Goal: Check status: Check status

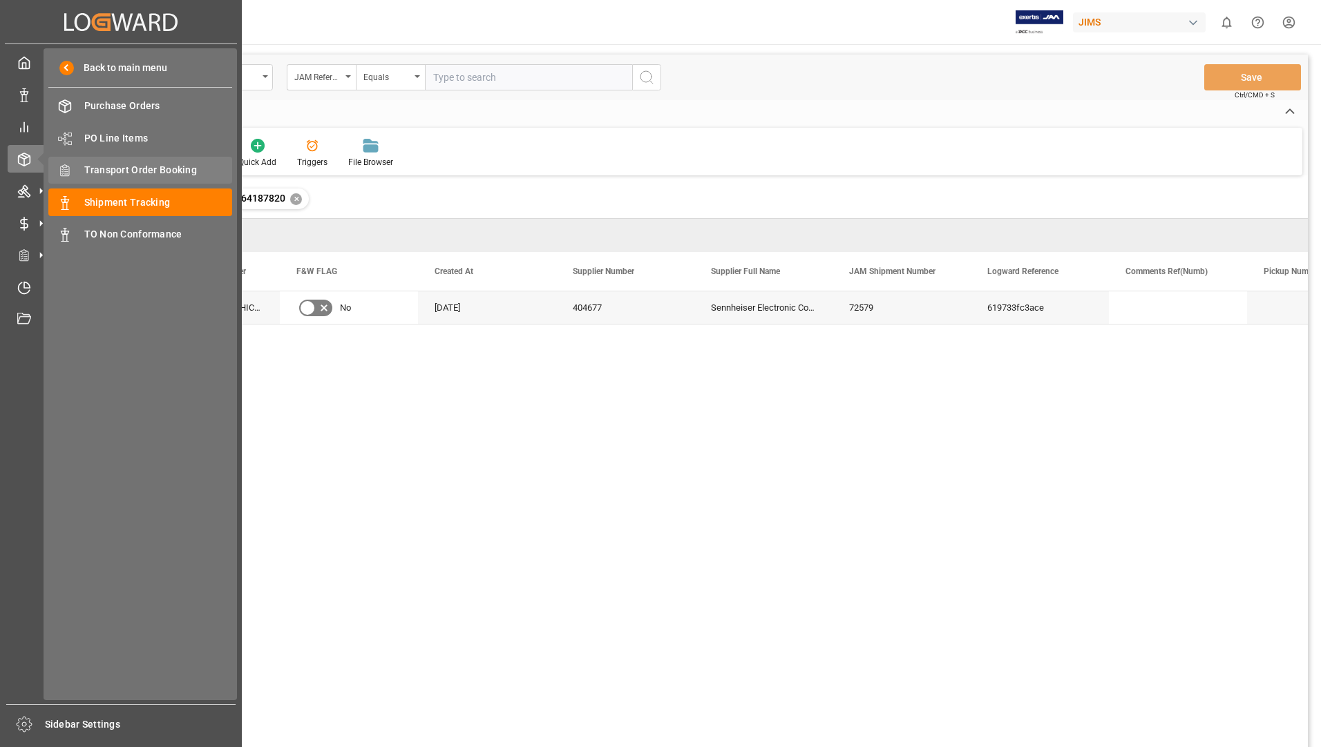
click at [143, 169] on span "Transport Order Booking" at bounding box center [158, 170] width 149 height 15
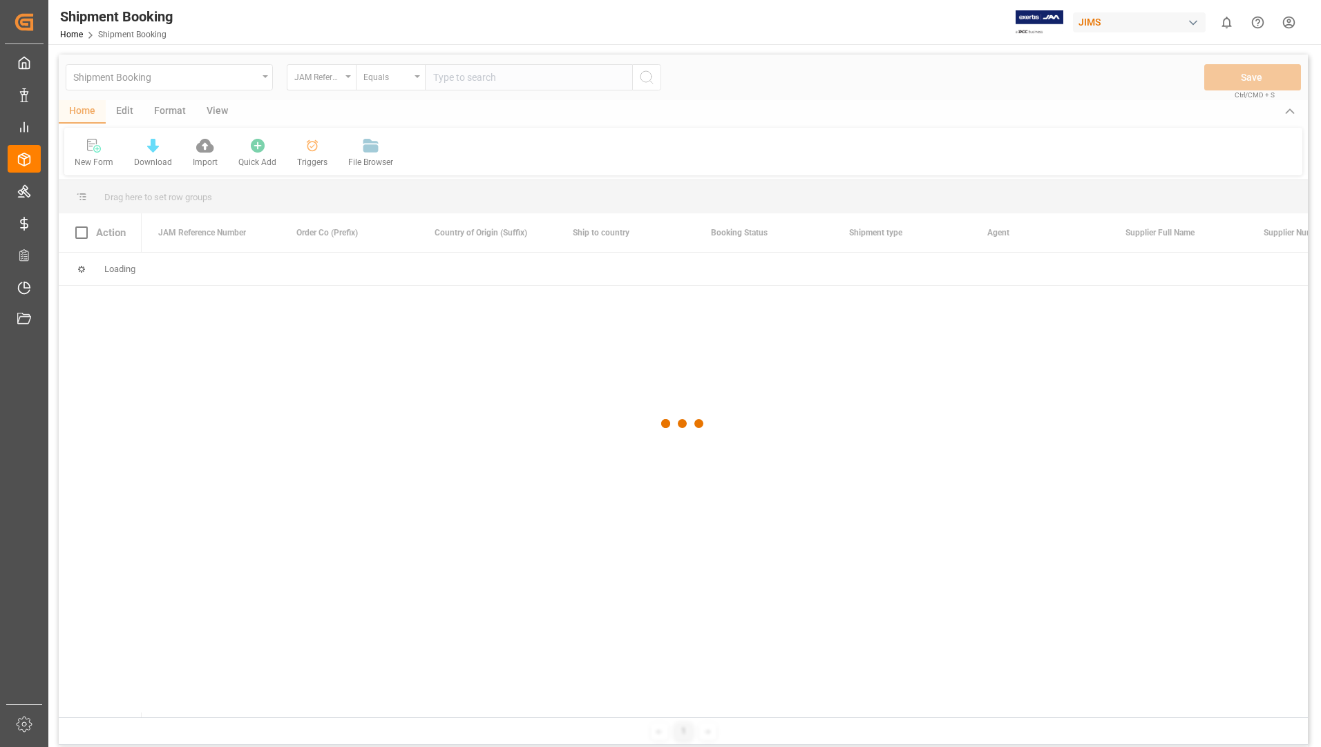
click at [468, 76] on div at bounding box center [683, 424] width 1249 height 739
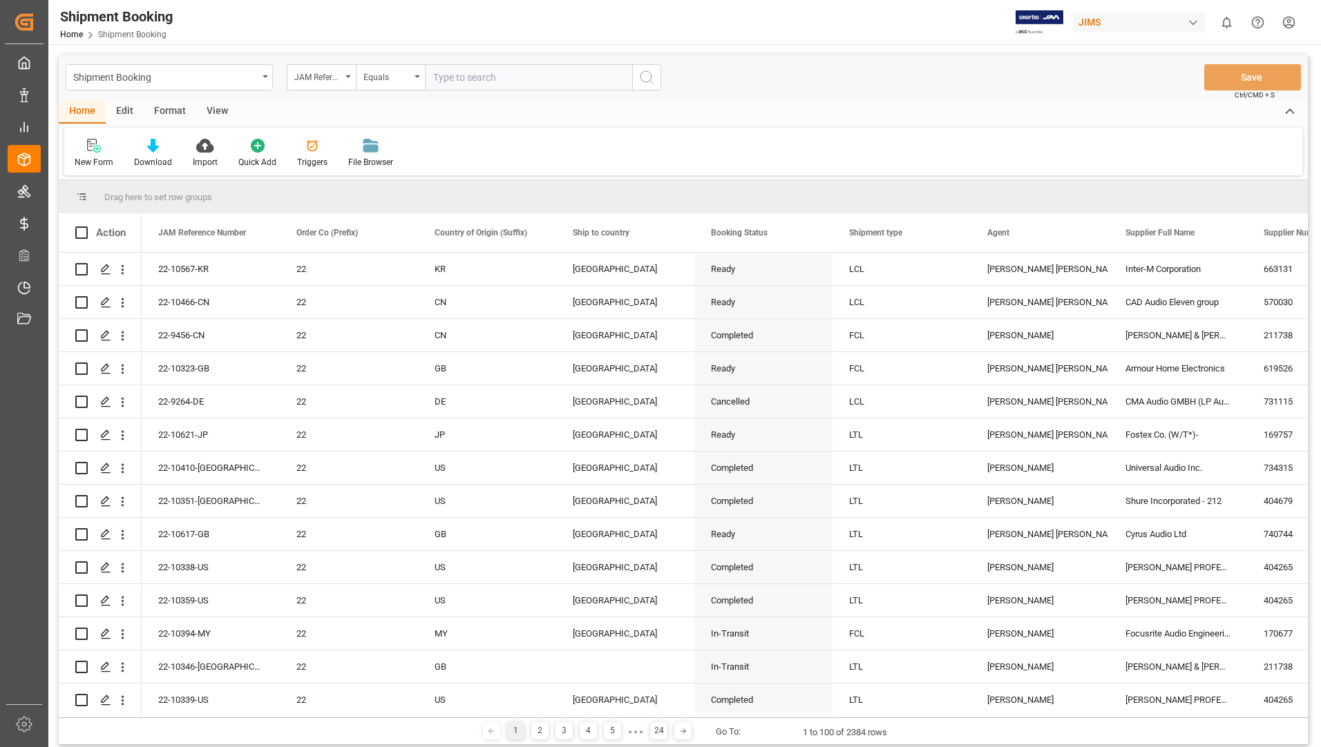
click at [468, 76] on input "text" at bounding box center [528, 77] width 207 height 26
type input "22-9268-jp"
click at [645, 79] on icon "search button" at bounding box center [646, 77] width 17 height 17
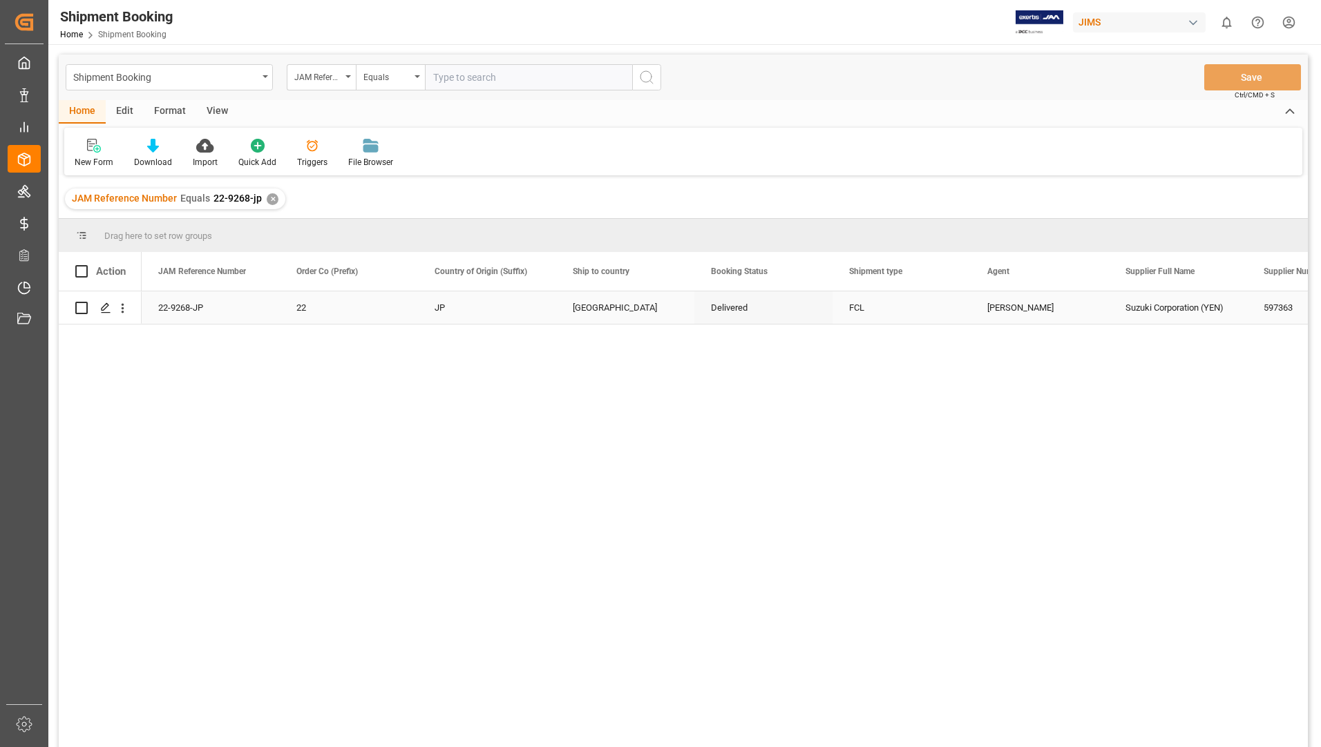
click at [78, 307] on input "Press Space to toggle row selection (unchecked)" at bounding box center [81, 308] width 12 height 12
checkbox input "true"
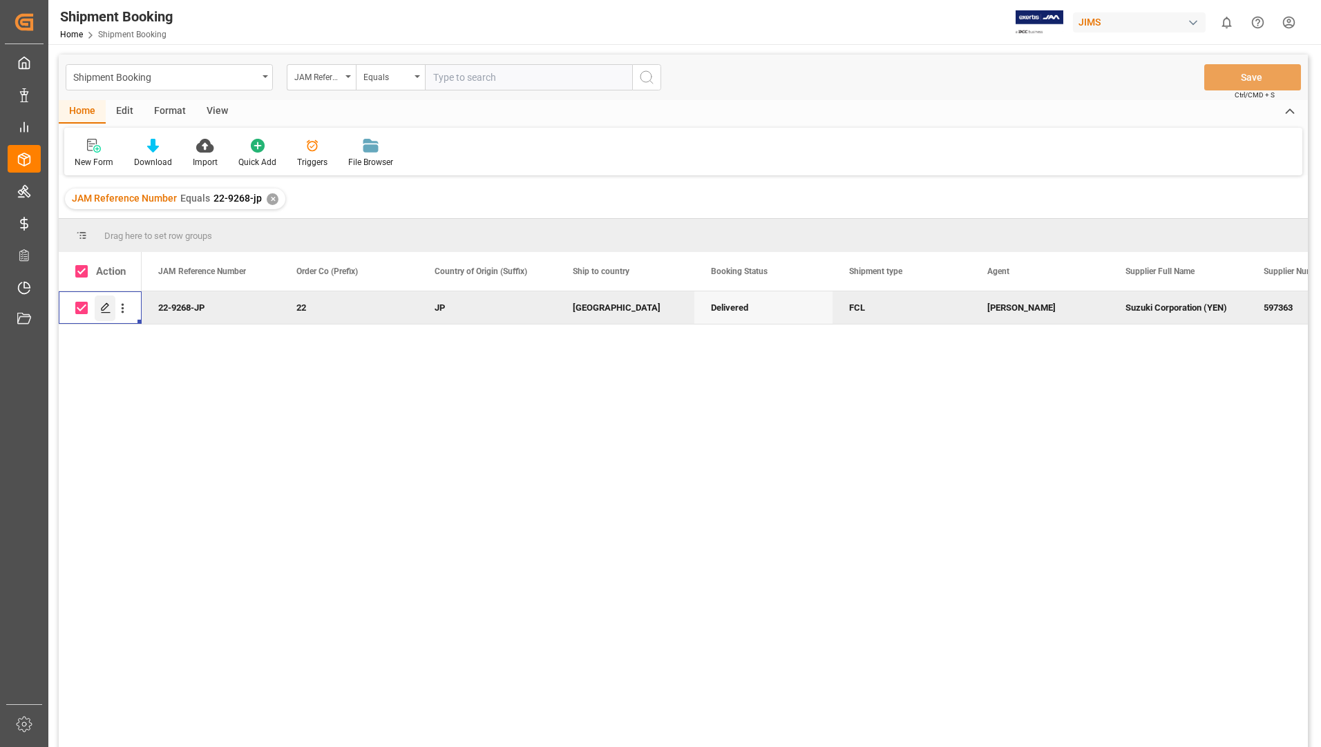
click at [104, 309] on icon "Press SPACE to deselect this row." at bounding box center [105, 308] width 11 height 11
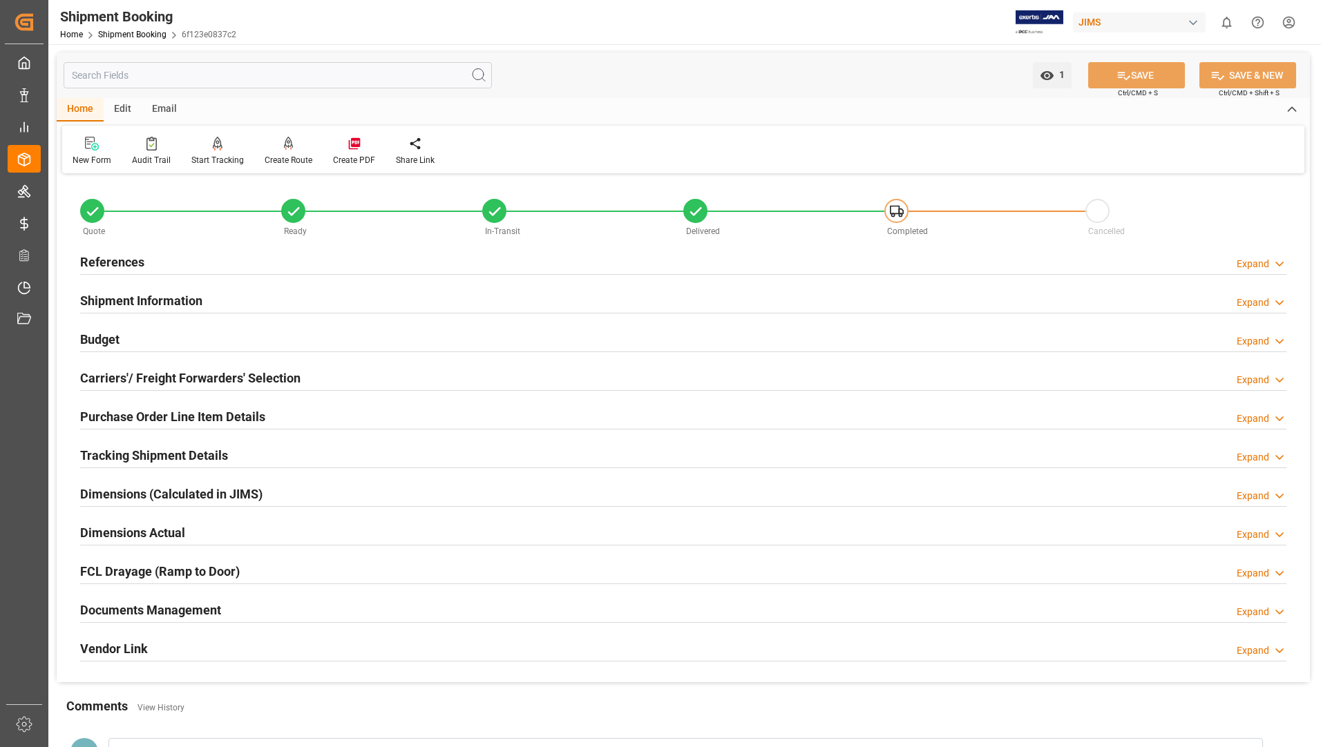
click at [166, 447] on h2 "Tracking Shipment Details" at bounding box center [154, 455] width 148 height 19
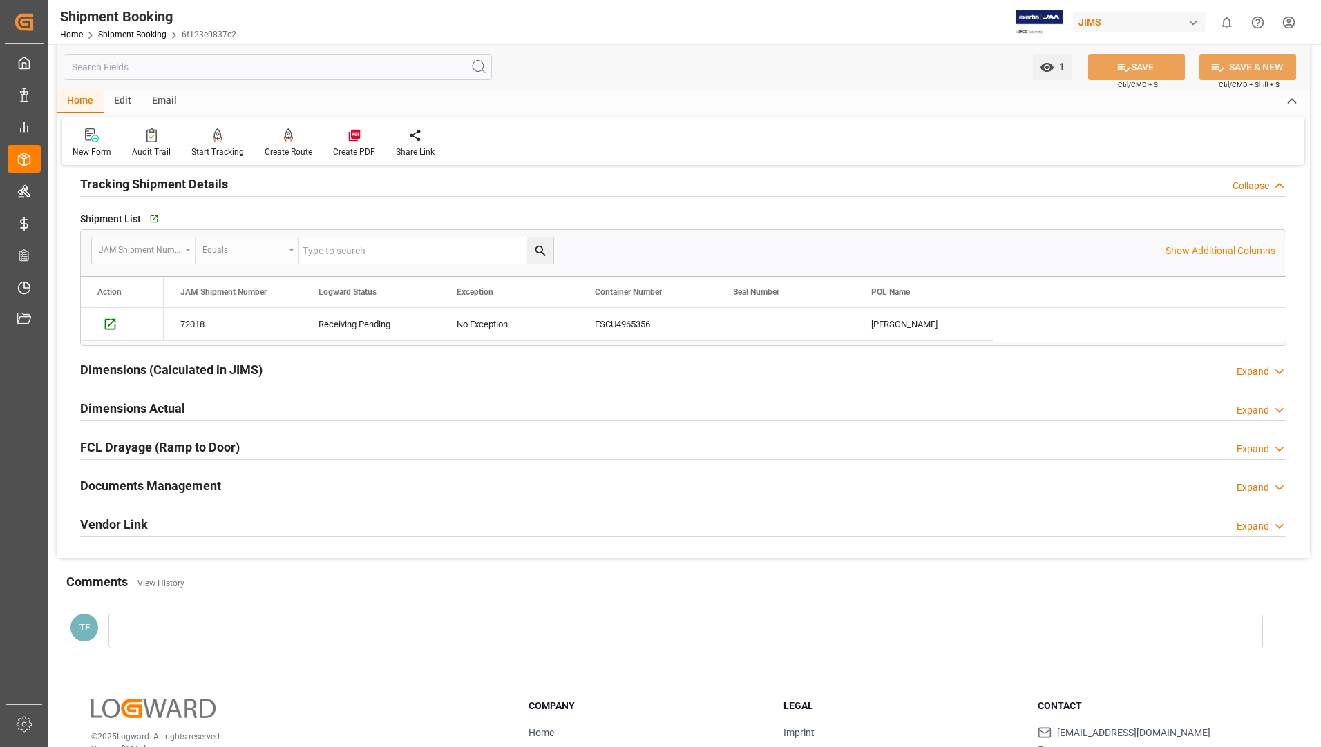
scroll to position [276, 0]
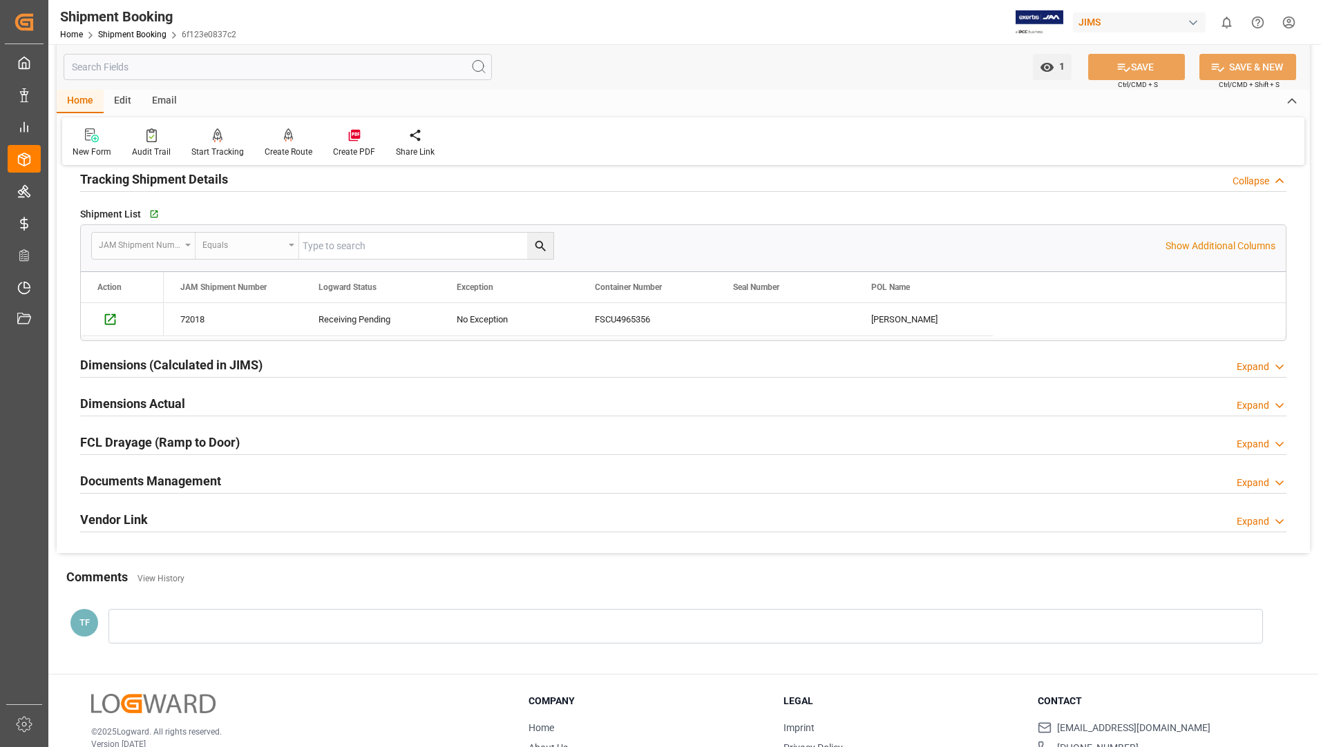
click at [211, 479] on h2 "Documents Management" at bounding box center [150, 481] width 141 height 19
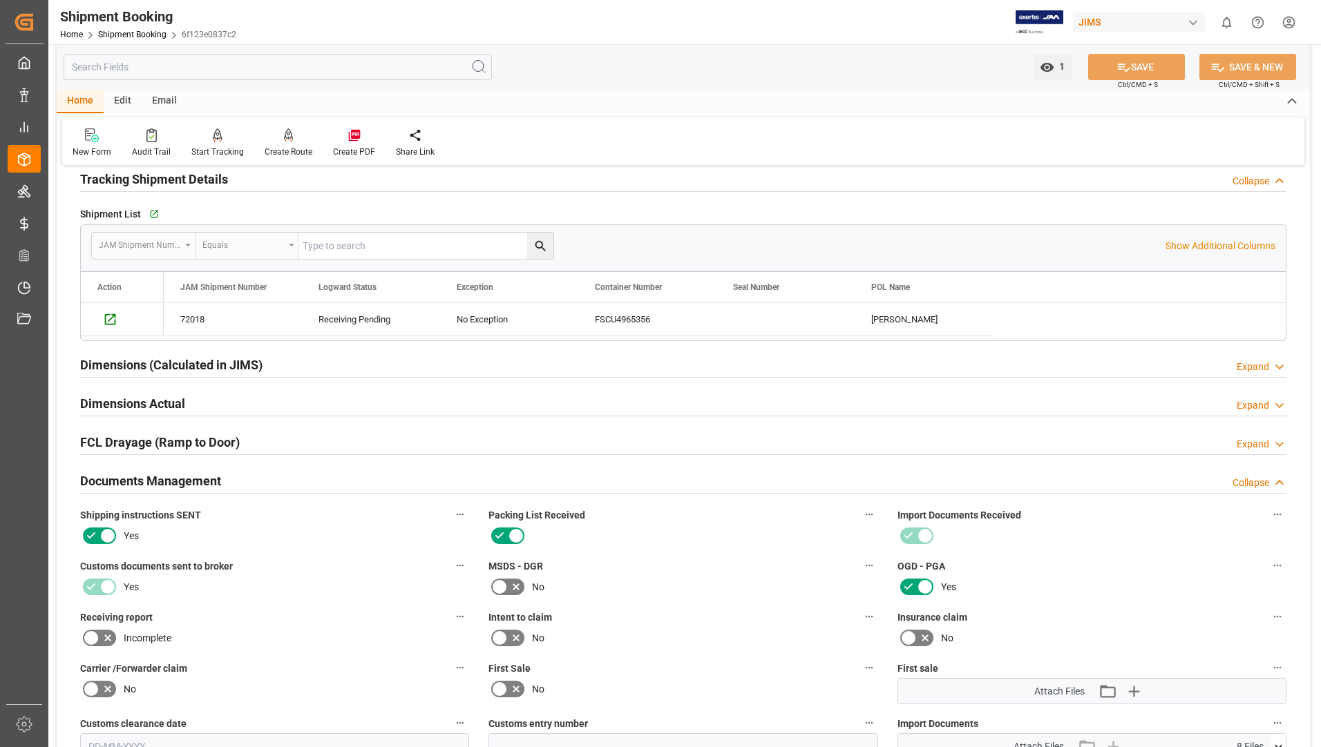
scroll to position [622, 0]
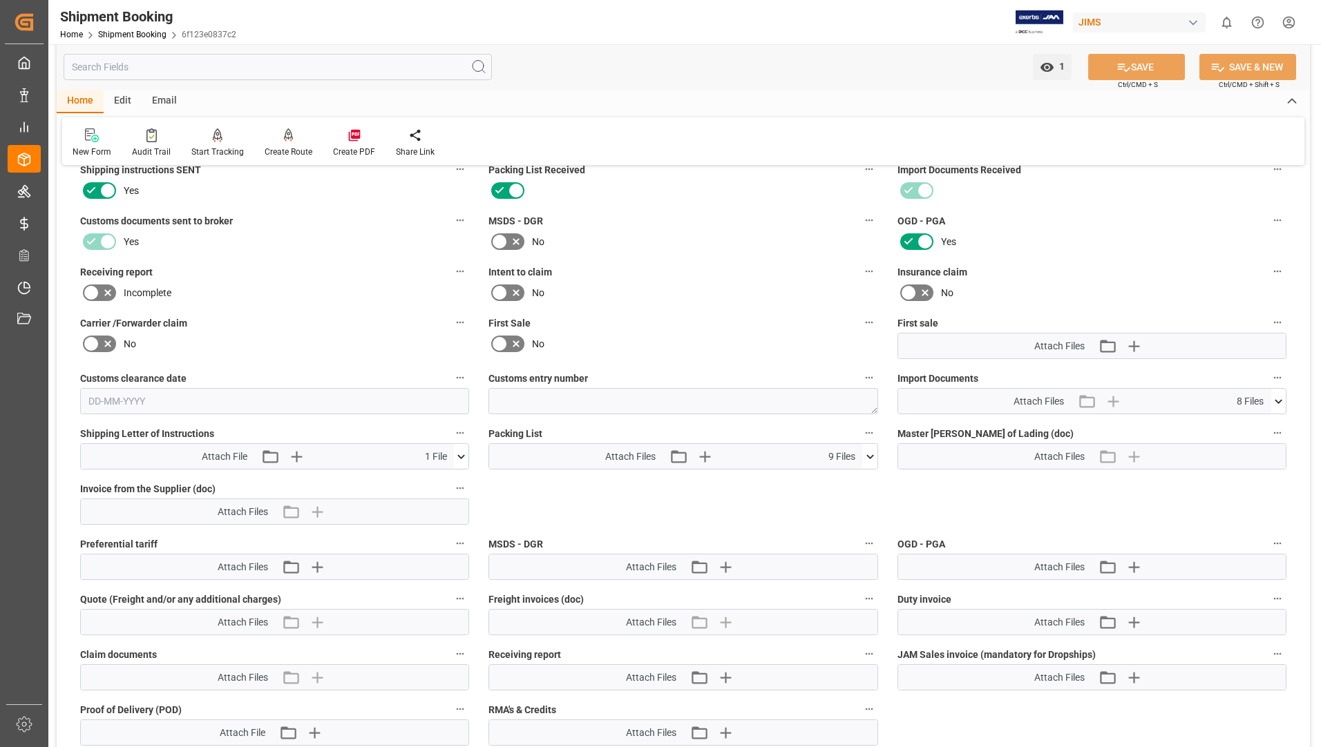
click at [855, 454] on span "9 Files" at bounding box center [841, 457] width 27 height 15
click at [867, 453] on icon at bounding box center [870, 457] width 15 height 15
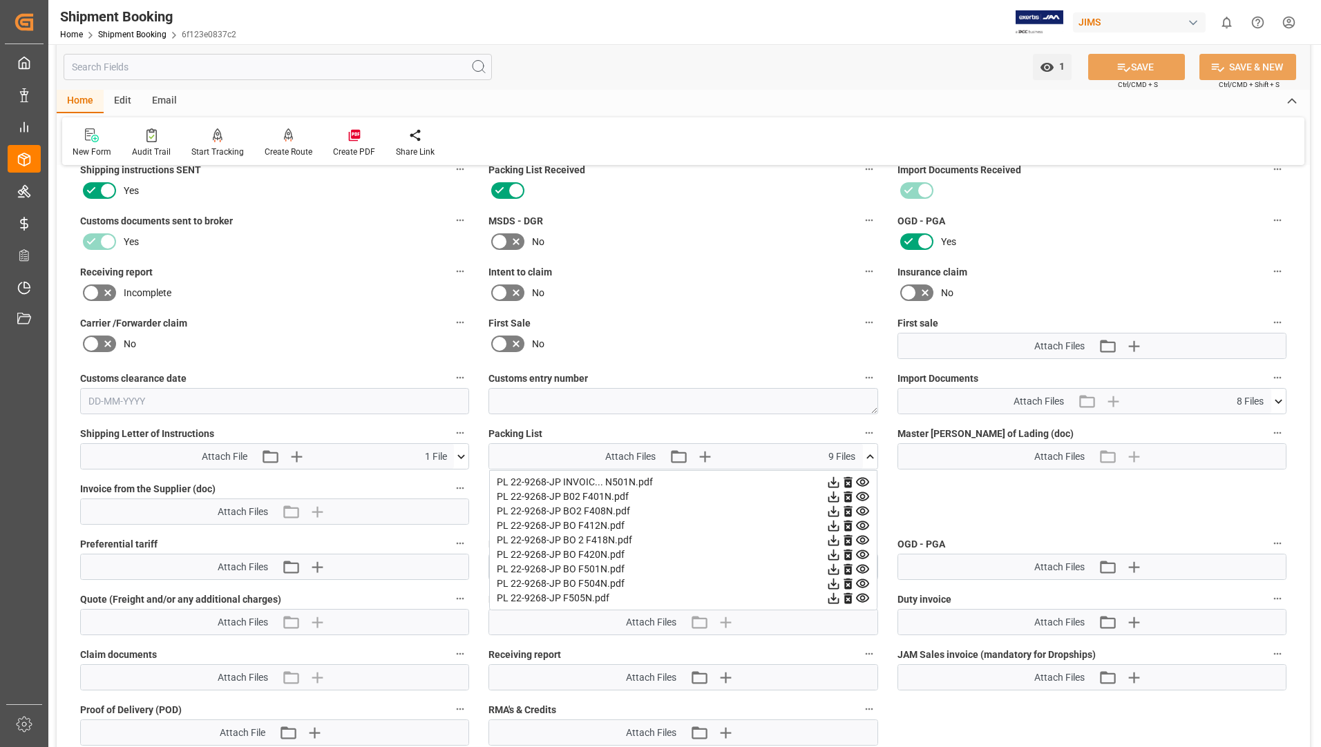
click at [832, 481] on icon at bounding box center [833, 482] width 15 height 15
click at [835, 493] on icon at bounding box center [833, 497] width 15 height 15
click at [835, 496] on icon at bounding box center [832, 497] width 11 height 11
click at [832, 497] on icon at bounding box center [832, 497] width 11 height 11
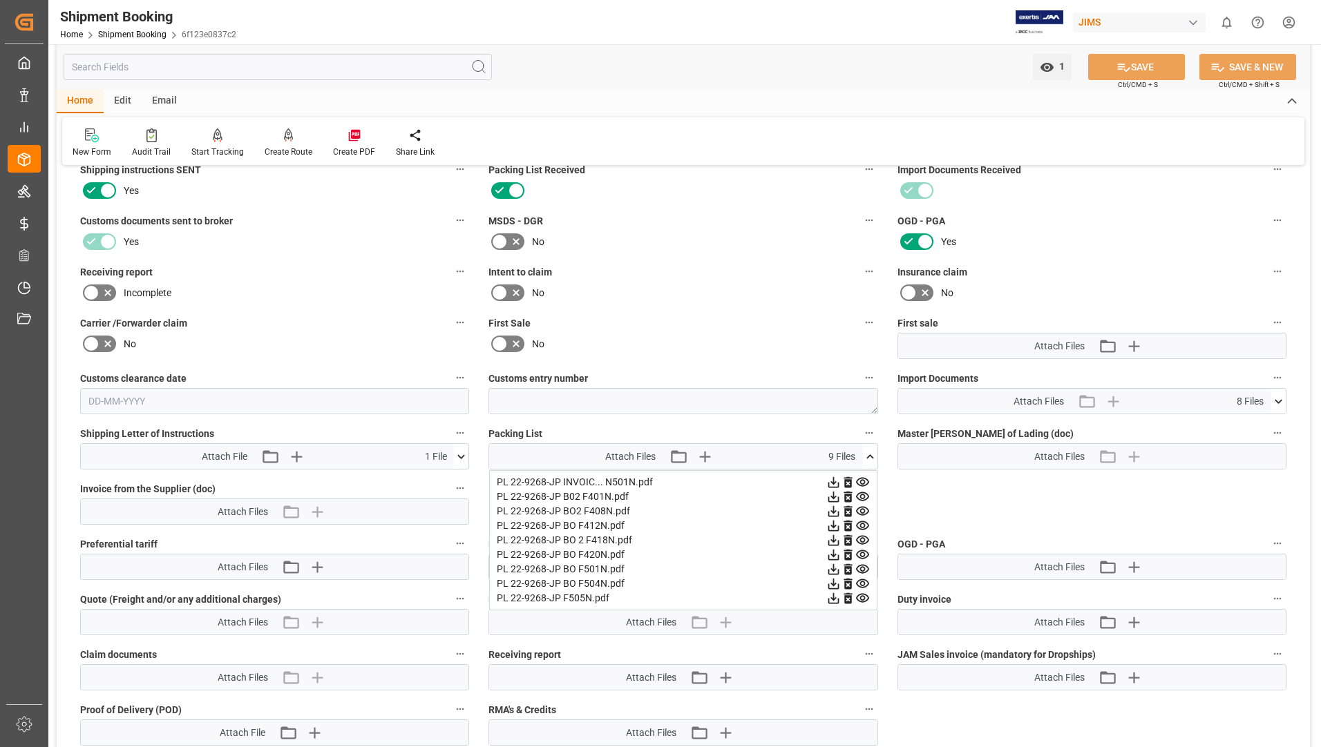
click at [832, 497] on icon at bounding box center [832, 497] width 11 height 11
click at [834, 495] on icon at bounding box center [832, 497] width 11 height 11
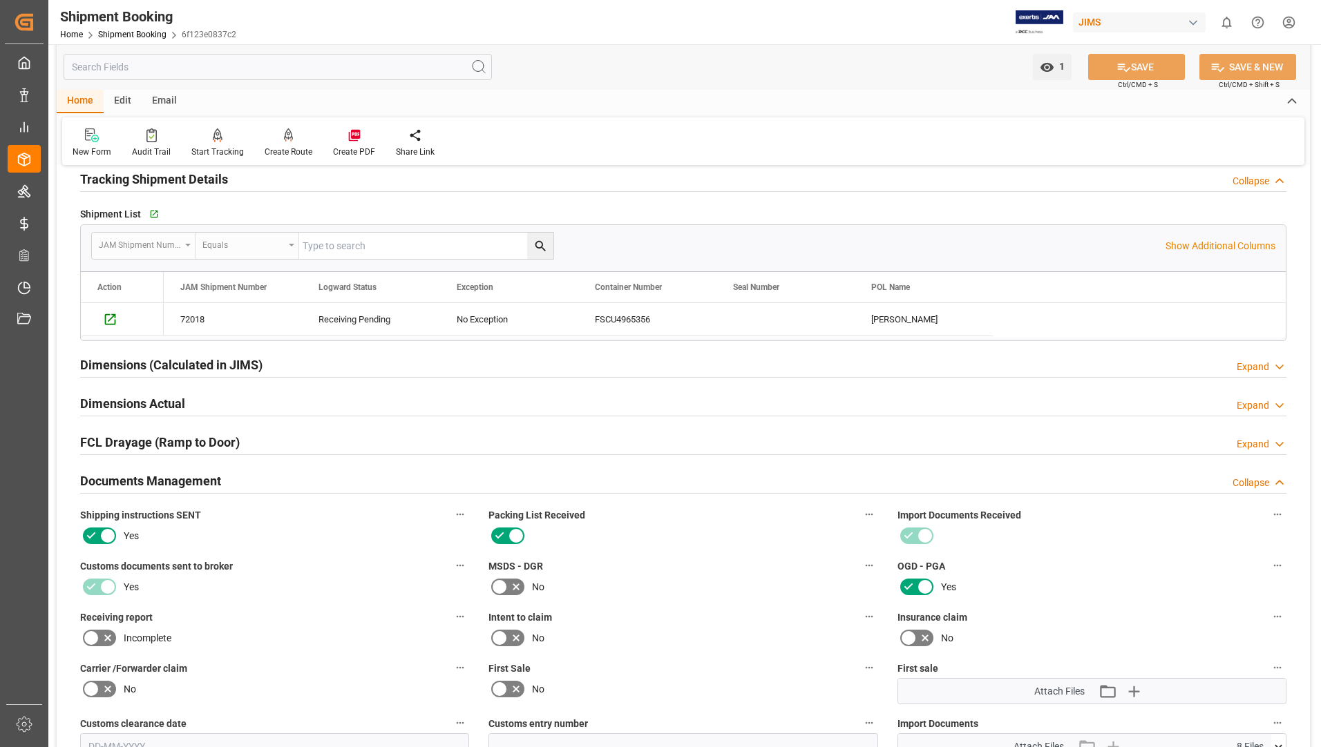
scroll to position [760, 0]
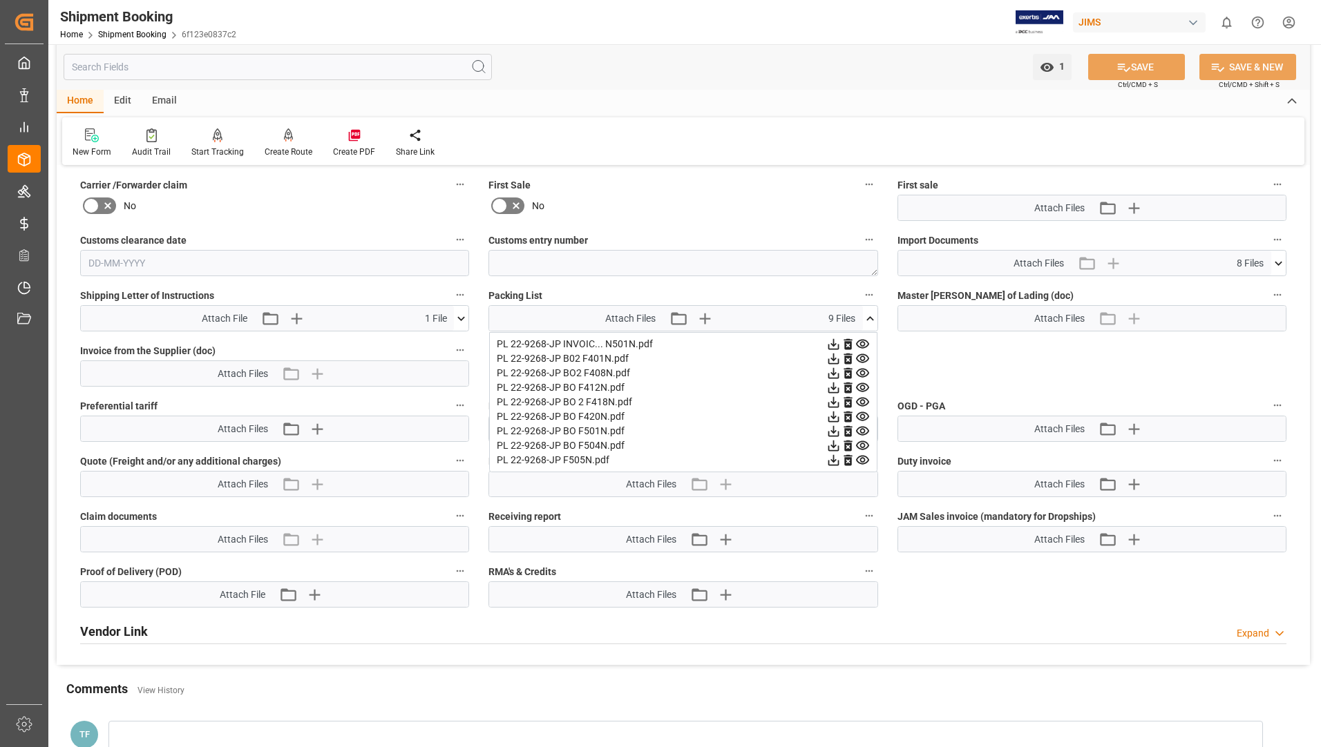
click at [741, 407] on div "PL 22-9268-JP BO 2 F418N.pdf" at bounding box center [683, 402] width 372 height 15
click at [834, 360] on icon at bounding box center [833, 359] width 15 height 15
click at [1278, 262] on icon at bounding box center [1278, 263] width 15 height 15
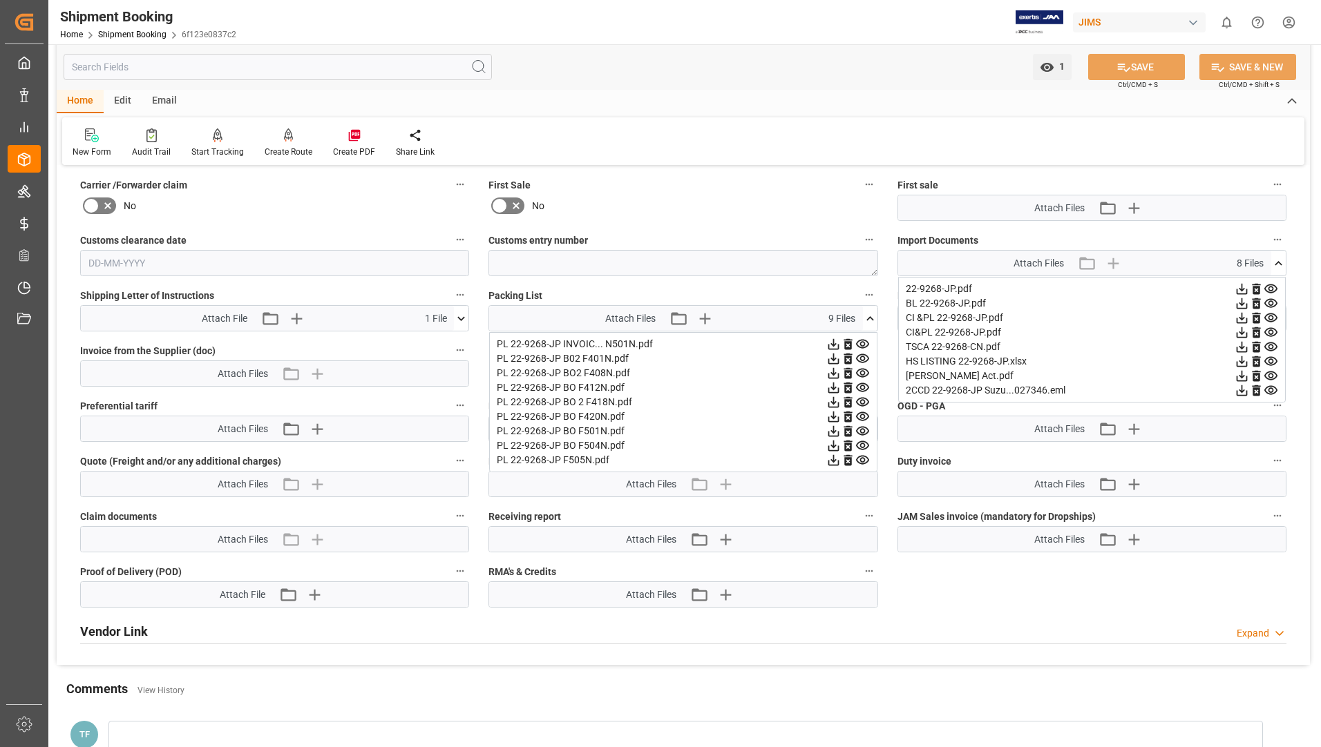
click at [1241, 284] on icon at bounding box center [1241, 289] width 11 height 11
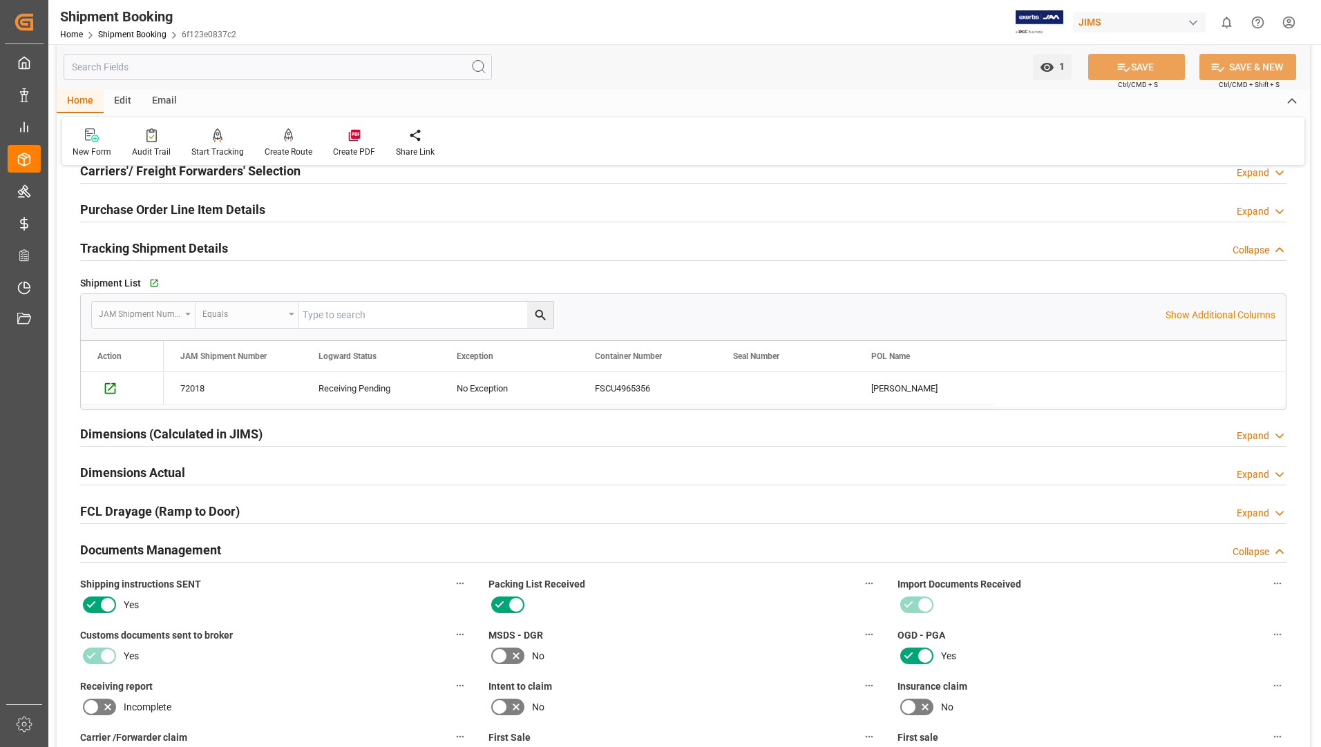
scroll to position [691, 0]
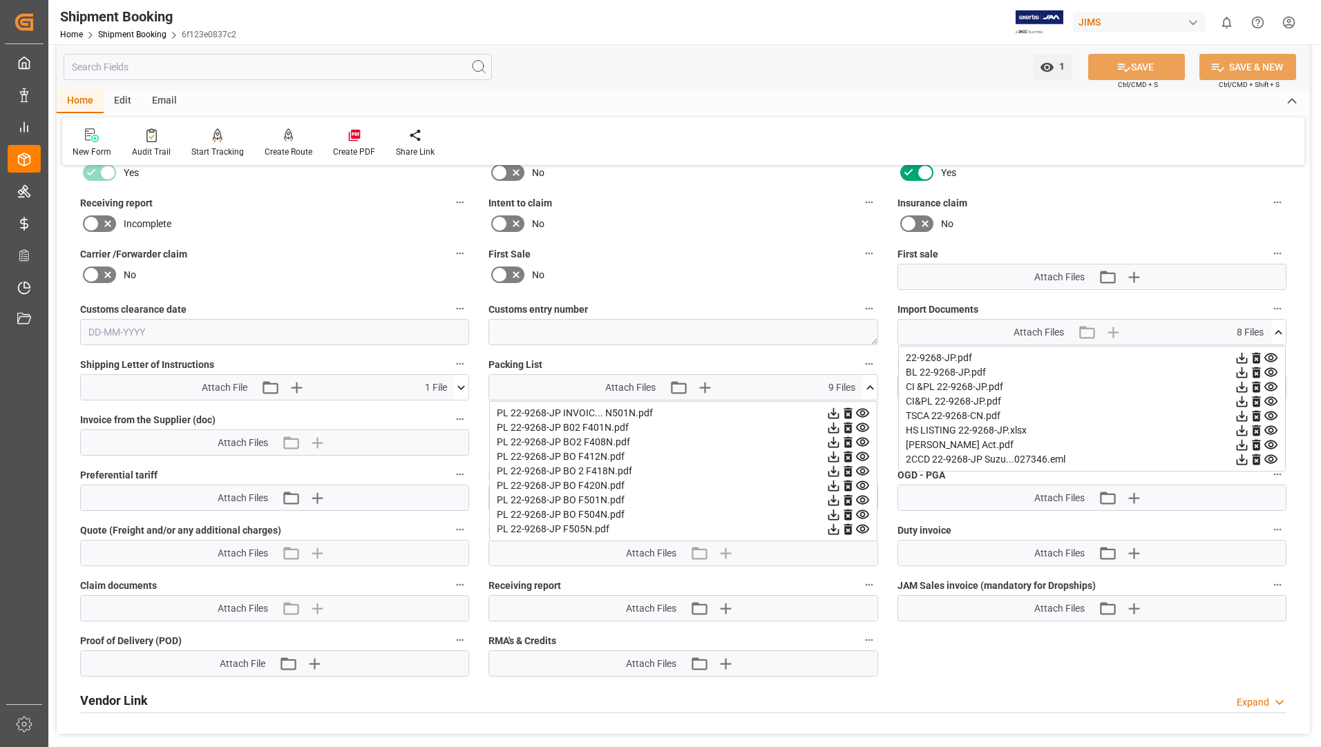
click at [1241, 372] on icon at bounding box center [1241, 372] width 11 height 11
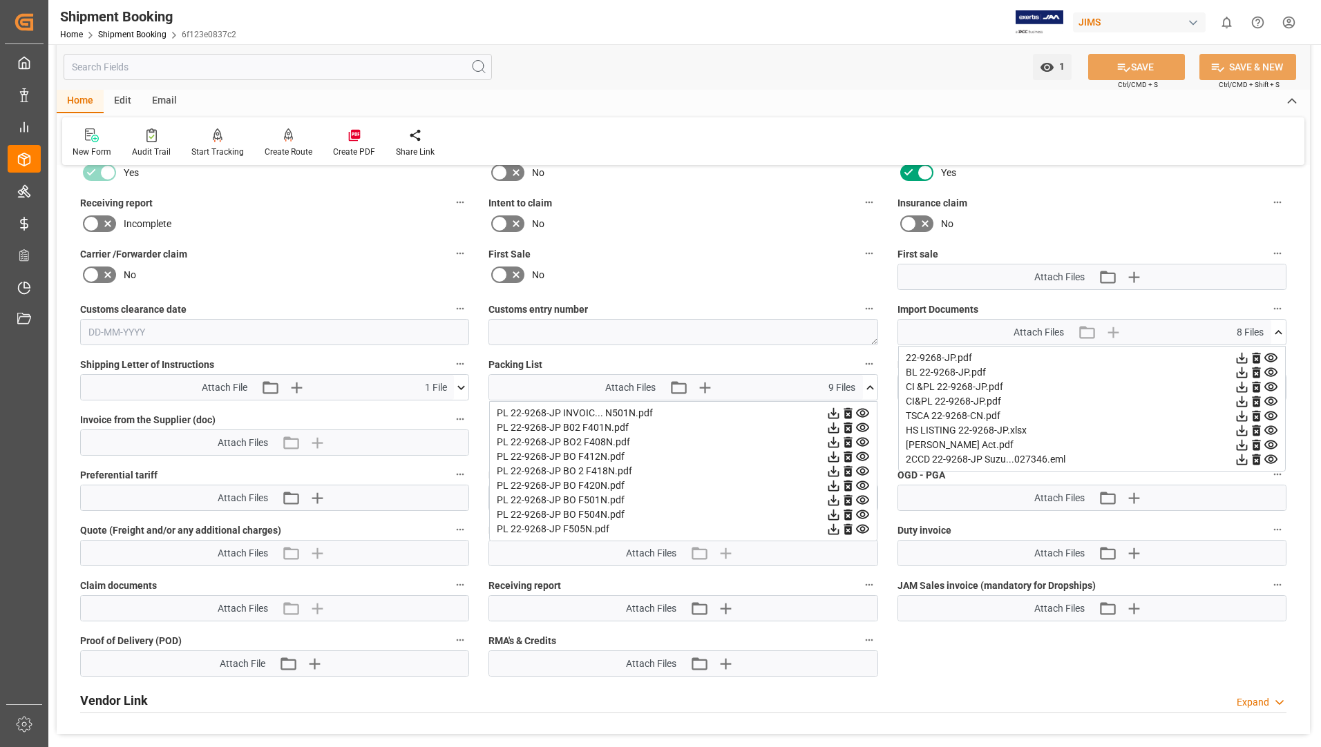
click at [1241, 394] on icon at bounding box center [1241, 401] width 15 height 15
click at [1249, 352] on icon at bounding box center [1241, 358] width 15 height 15
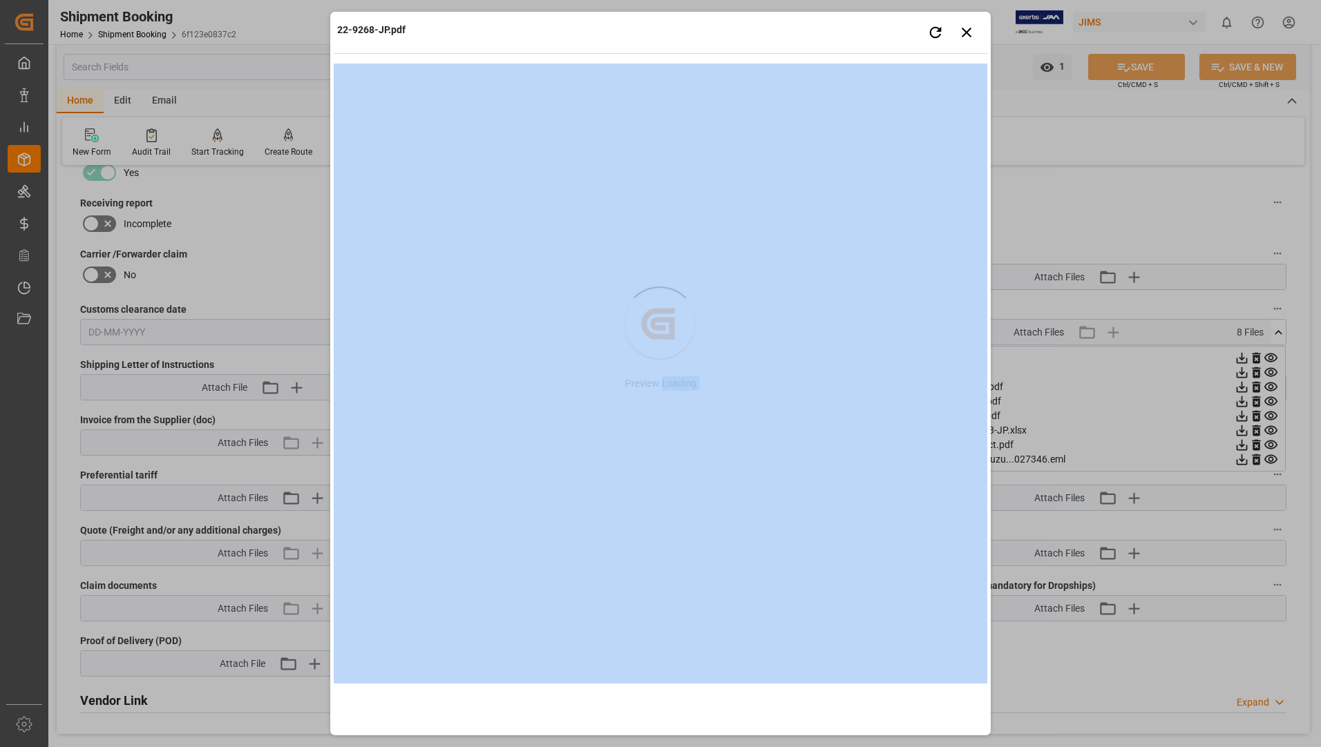
click at [1275, 355] on div "22-9268-JP.pdf Retry Close preview Created by potrace 1.15, written by [PERSON_…" at bounding box center [660, 373] width 1321 height 747
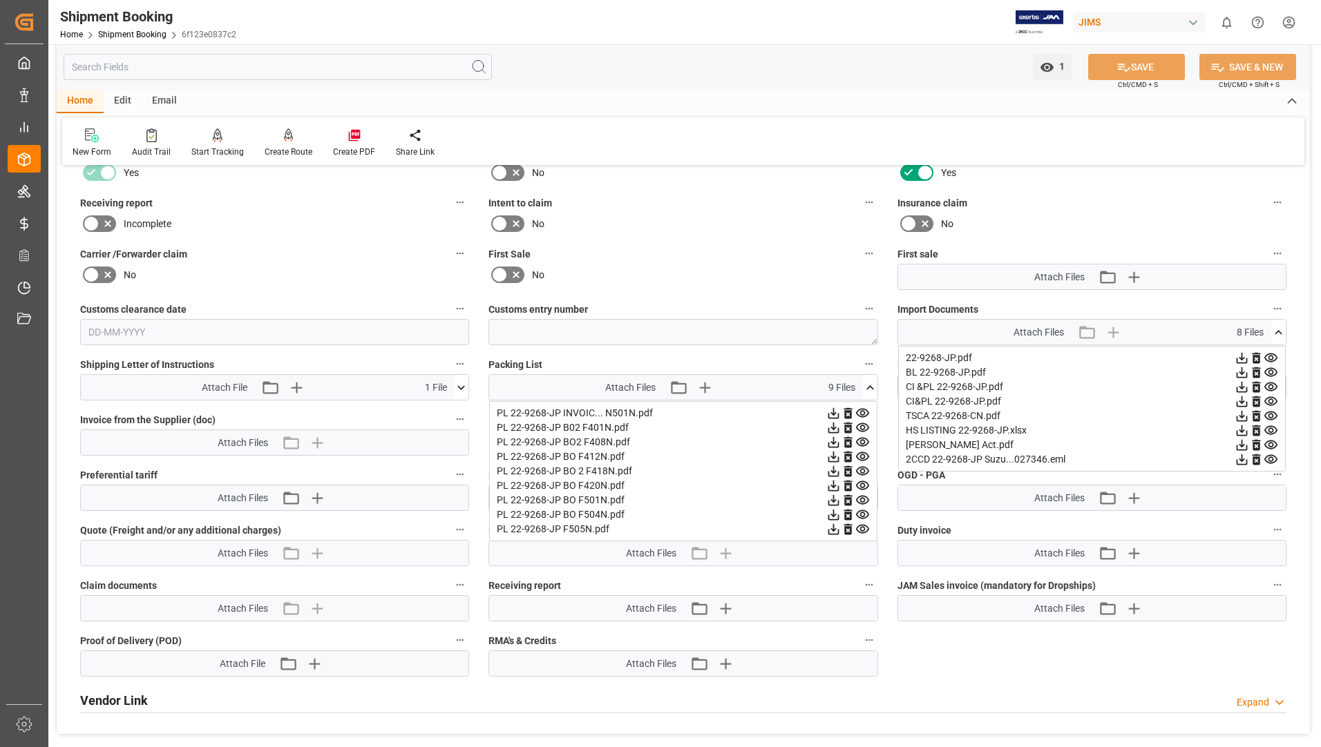
click at [1247, 355] on icon at bounding box center [1241, 358] width 11 height 11
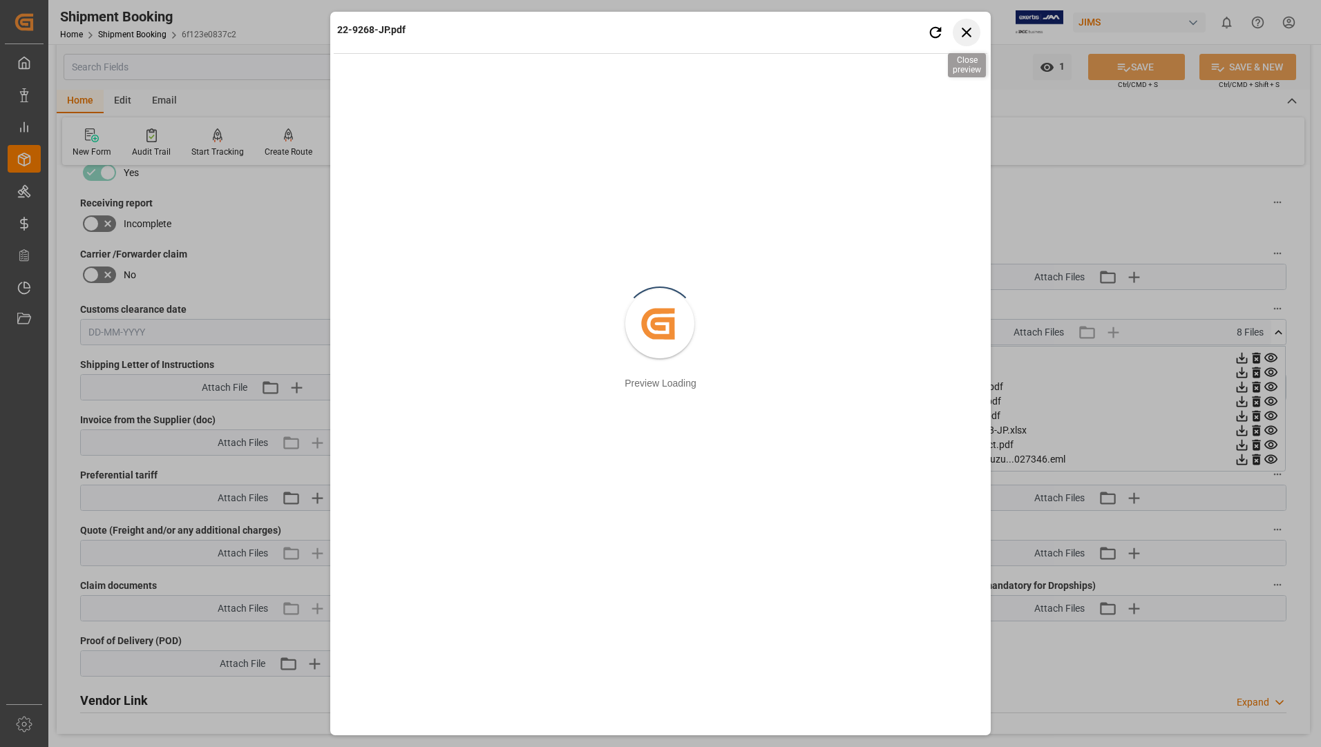
click at [966, 28] on icon "button" at bounding box center [966, 31] width 17 height 17
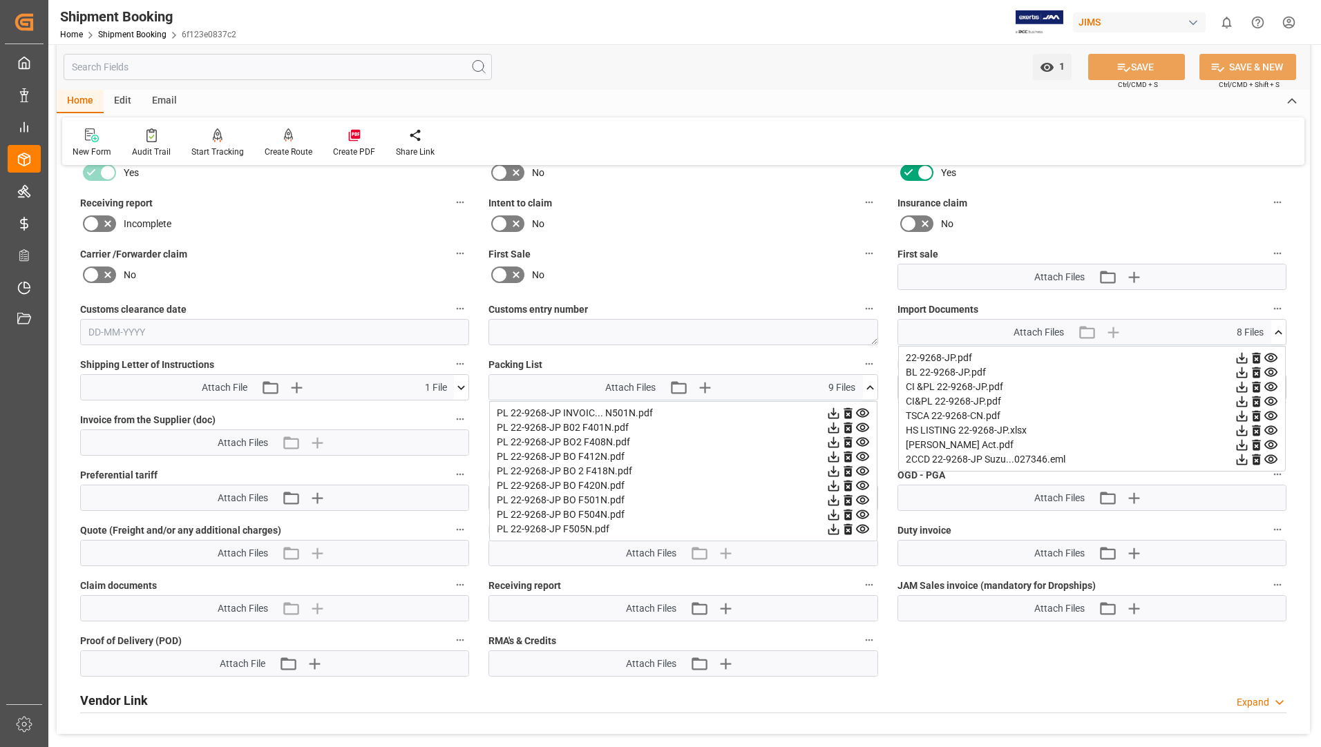
click at [1249, 372] on icon at bounding box center [1241, 372] width 15 height 15
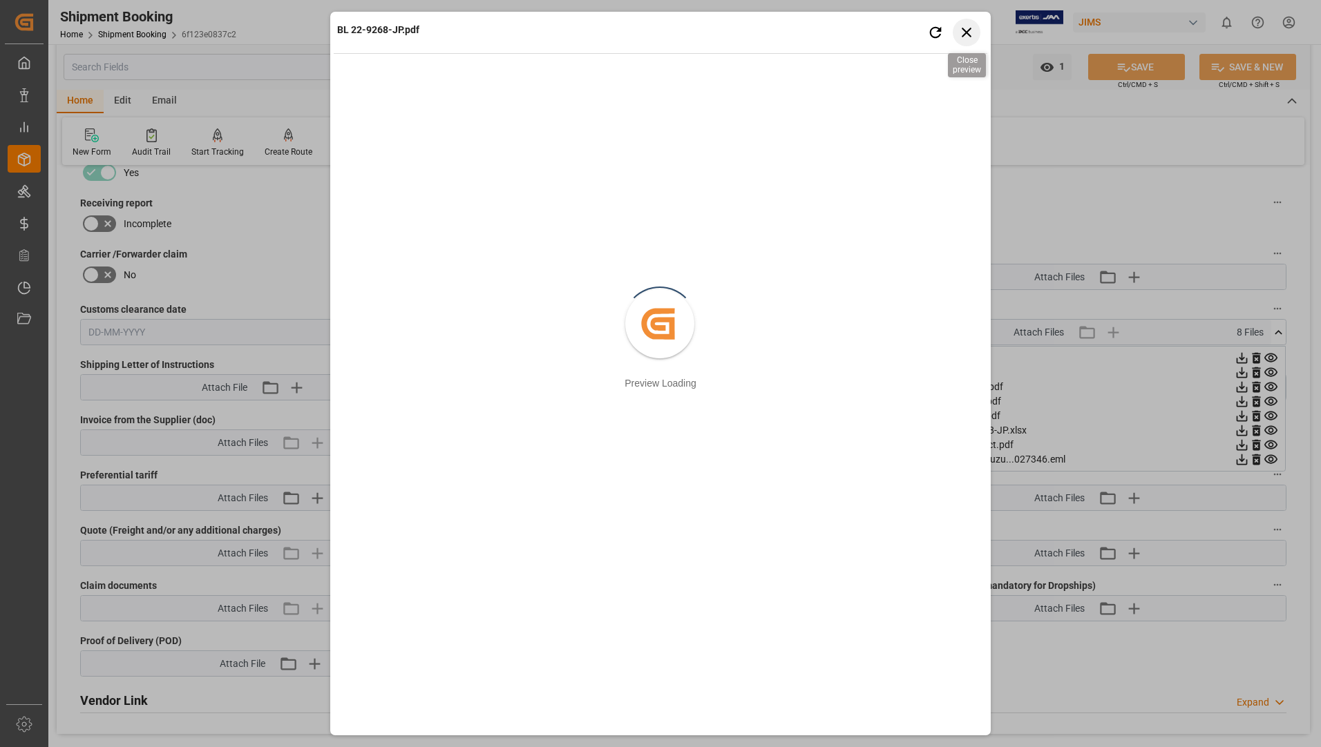
click at [968, 30] on icon "button" at bounding box center [966, 33] width 10 height 10
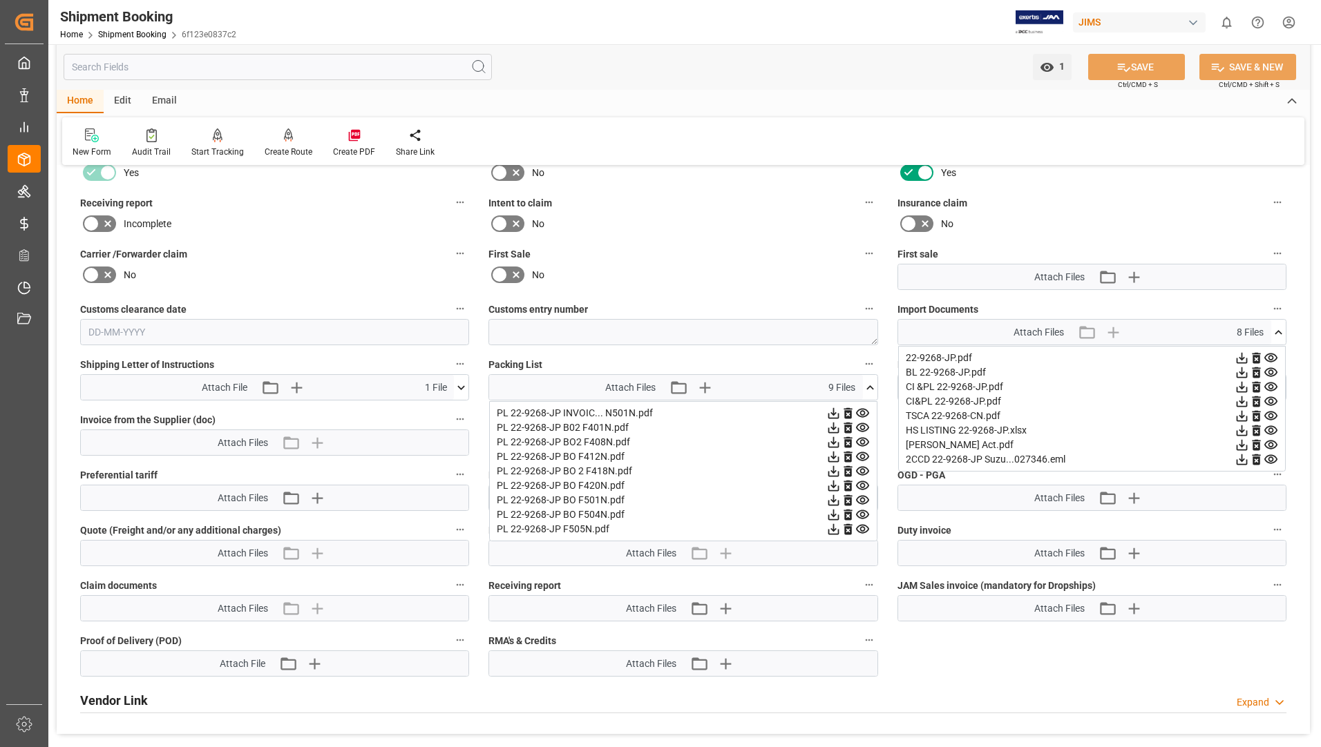
click at [1247, 387] on icon at bounding box center [1241, 387] width 11 height 11
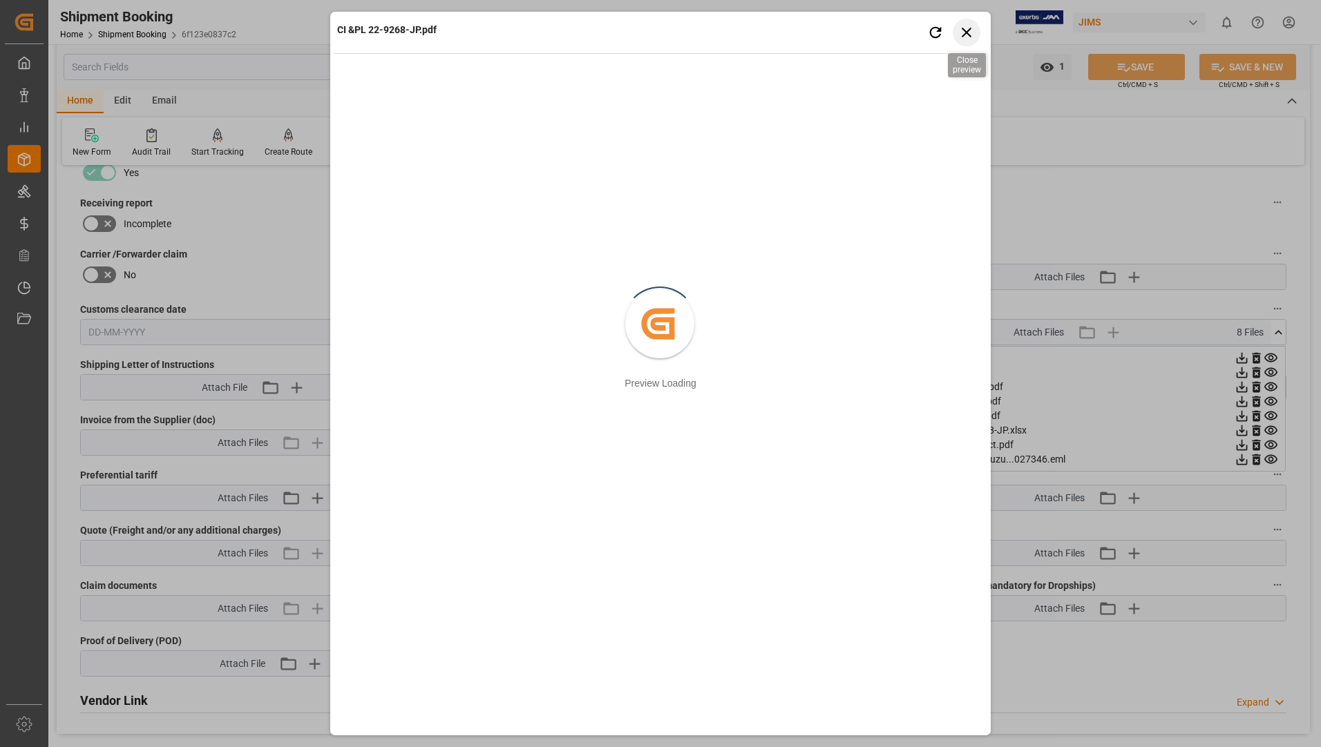
click at [971, 34] on icon "button" at bounding box center [966, 31] width 17 height 17
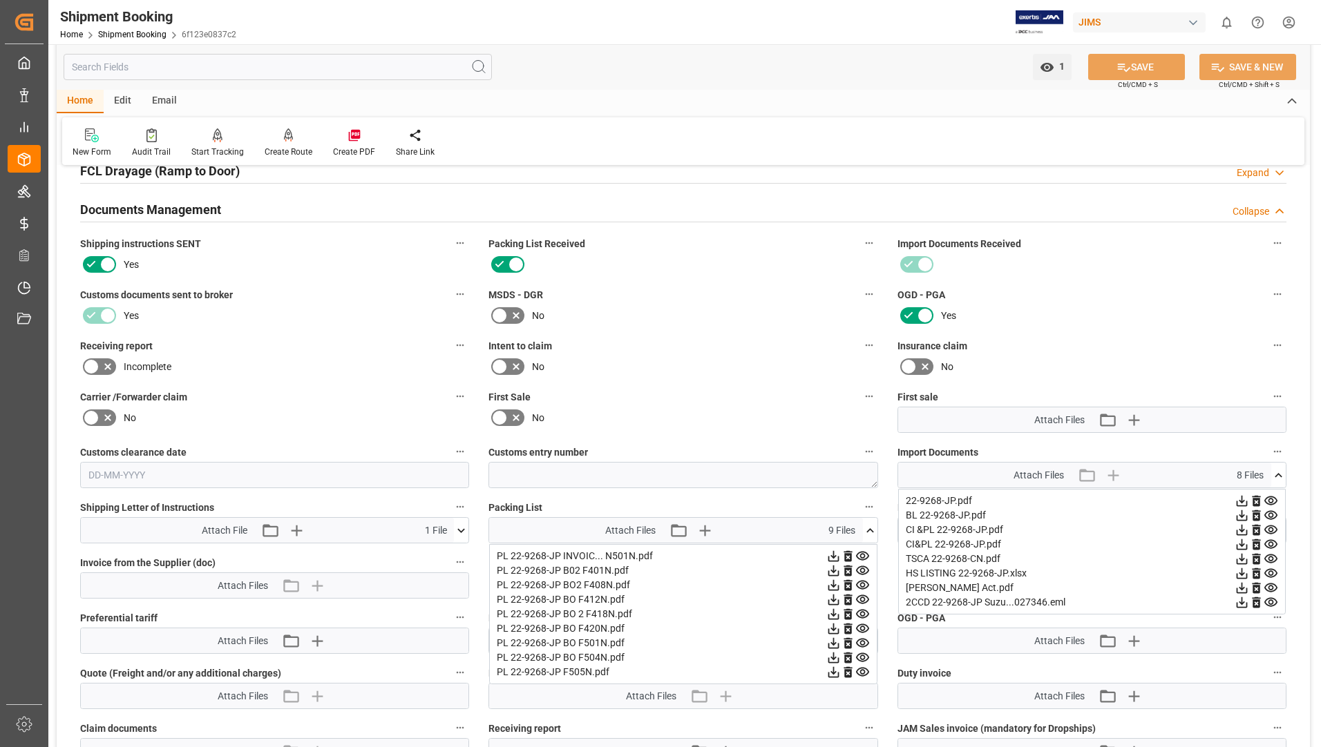
scroll to position [622, 0]
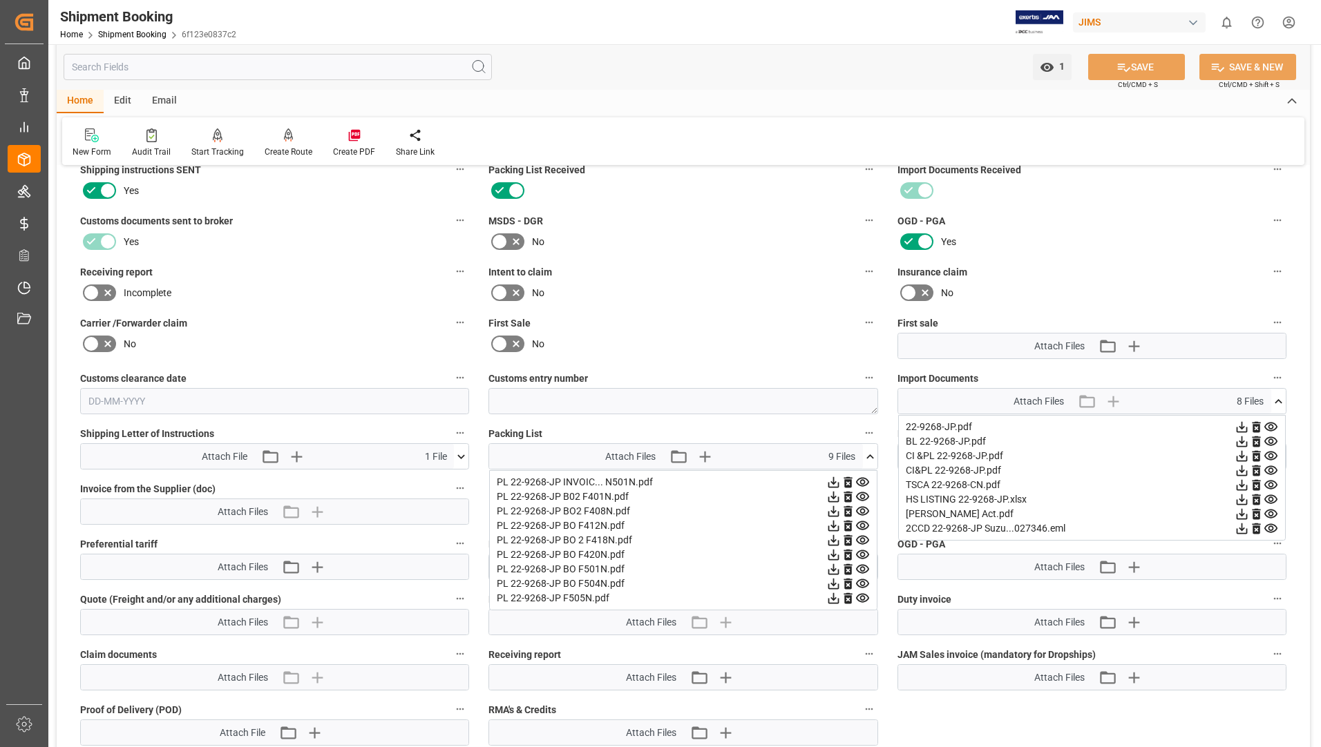
click at [1247, 456] on icon at bounding box center [1241, 456] width 11 height 11
